Goal: Use online tool/utility

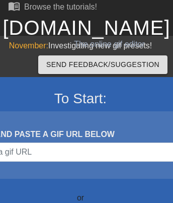
click at [86, 28] on link "[DOMAIN_NAME]" at bounding box center [87, 28] width 168 height 22
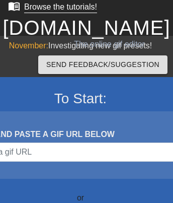
click at [51, 8] on div "Browse the tutorials!" at bounding box center [60, 7] width 73 height 9
